Goal: Transaction & Acquisition: Purchase product/service

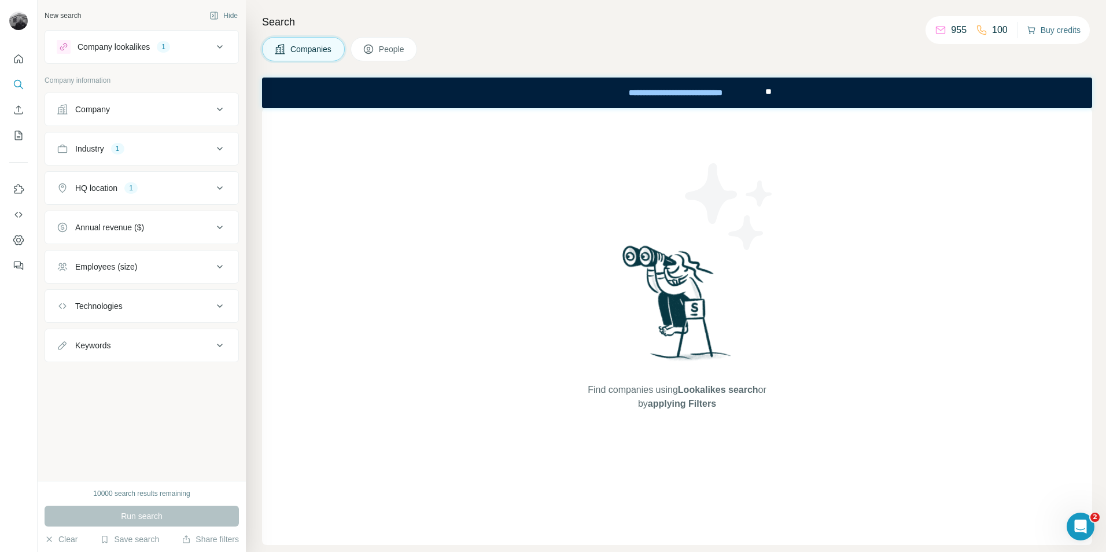
click at [1041, 32] on button "Buy credits" at bounding box center [1054, 30] width 54 height 16
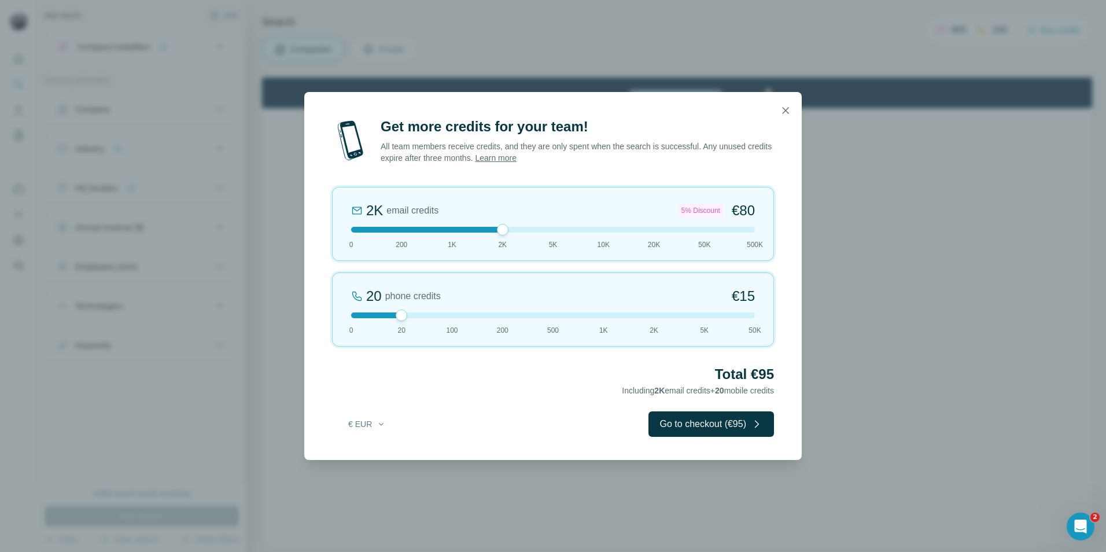
drag, startPoint x: 400, startPoint y: 231, endPoint x: 515, endPoint y: 230, distance: 115.1
click at [515, 230] on div at bounding box center [553, 230] width 404 height 6
drag, startPoint x: 407, startPoint y: 314, endPoint x: 311, endPoint y: 329, distance: 97.3
click at [311, 329] on div "Get more credits for your team! All team members receive credits, and they are …" at bounding box center [553, 288] width 498 height 342
click at [725, 426] on button "Go to checkout (€80)" at bounding box center [712, 423] width 126 height 25
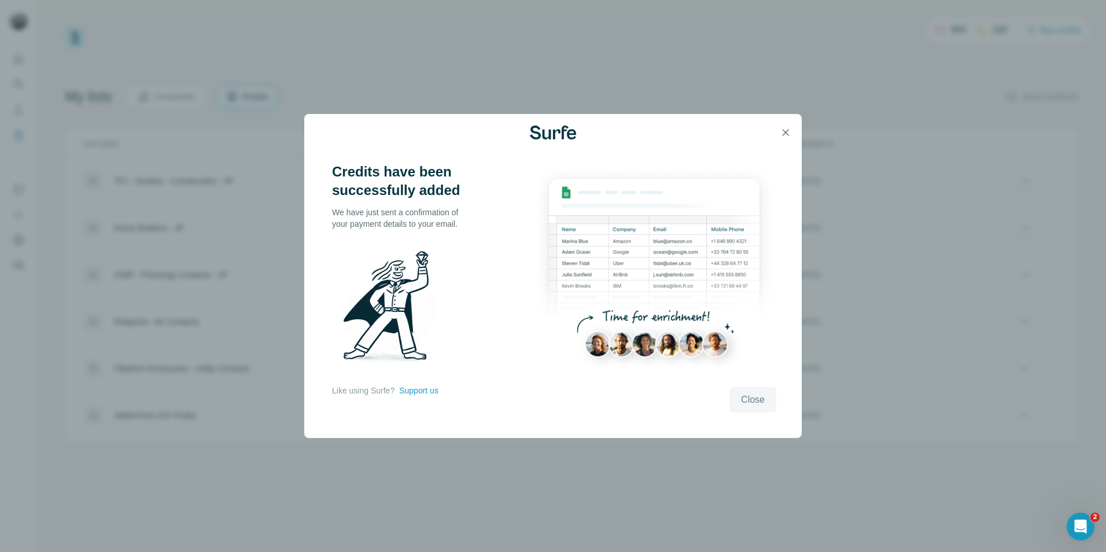
click at [755, 399] on span "Close" at bounding box center [753, 400] width 24 height 14
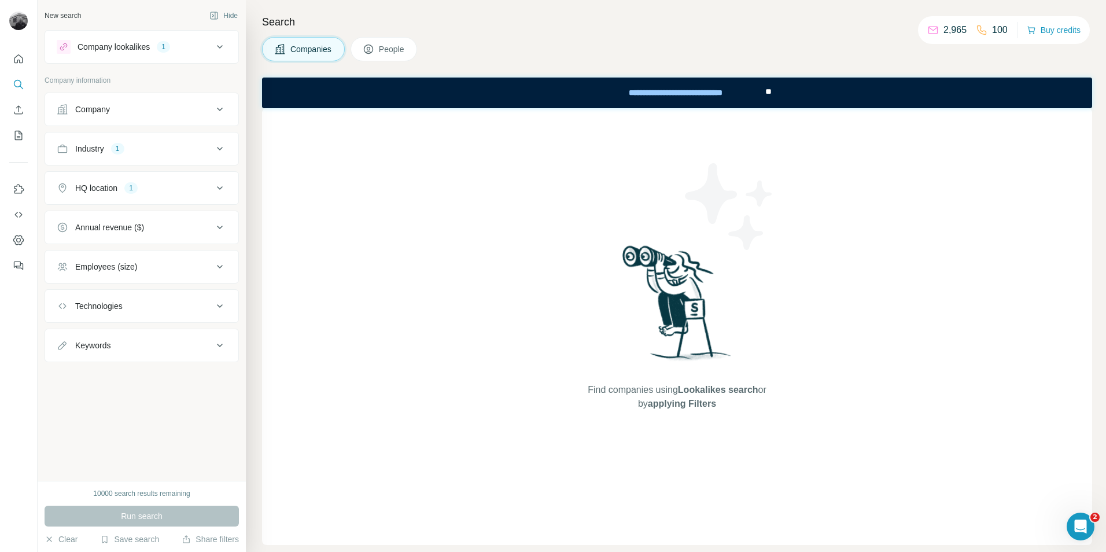
click at [944, 28] on p "2,965" at bounding box center [955, 30] width 23 height 14
click at [769, 41] on div "Companies People" at bounding box center [677, 49] width 830 height 24
